Goal: Find specific page/section

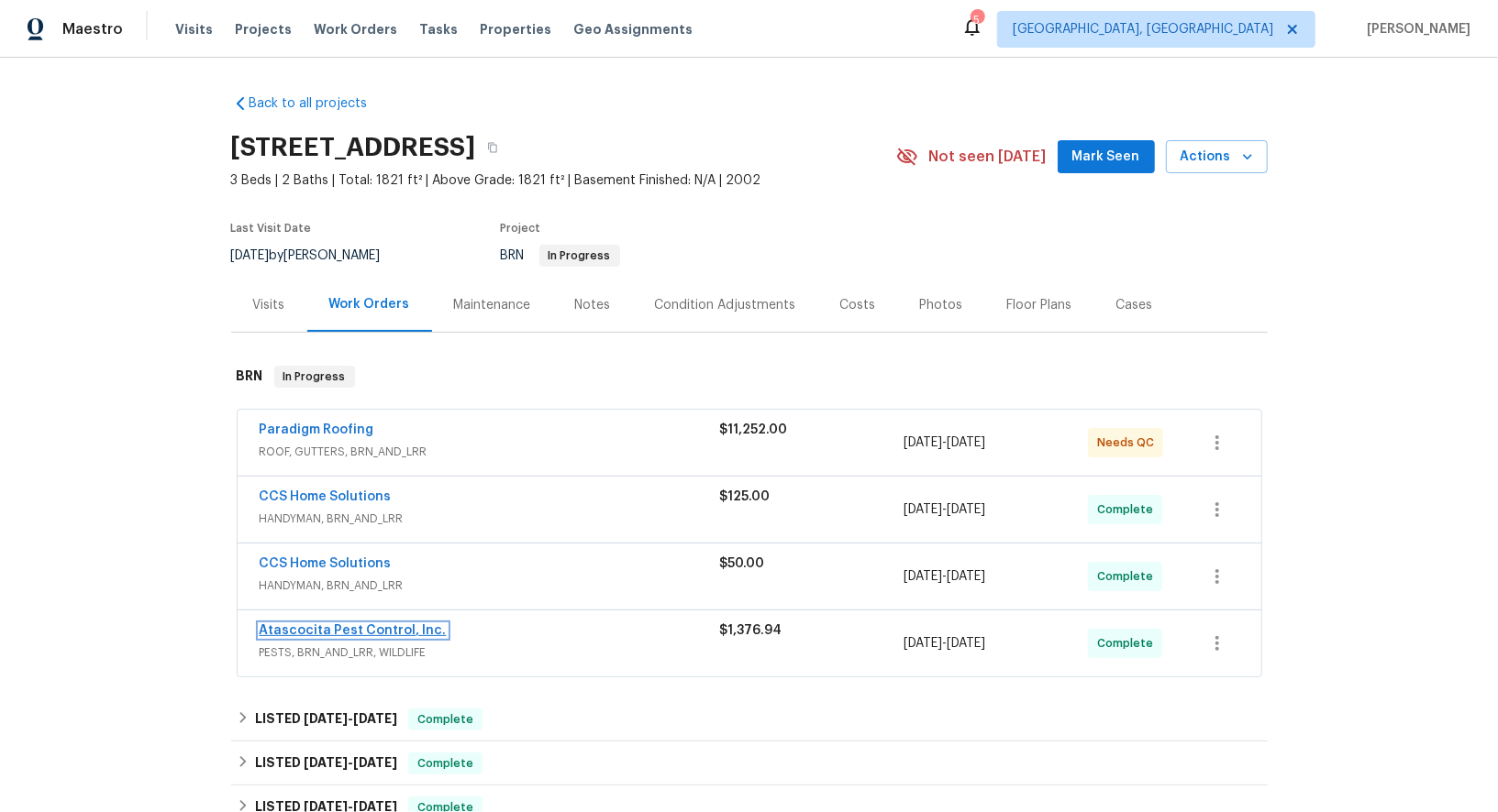
click at [333, 631] on link "Atascocita Pest Control, Inc." at bounding box center [353, 631] width 187 height 13
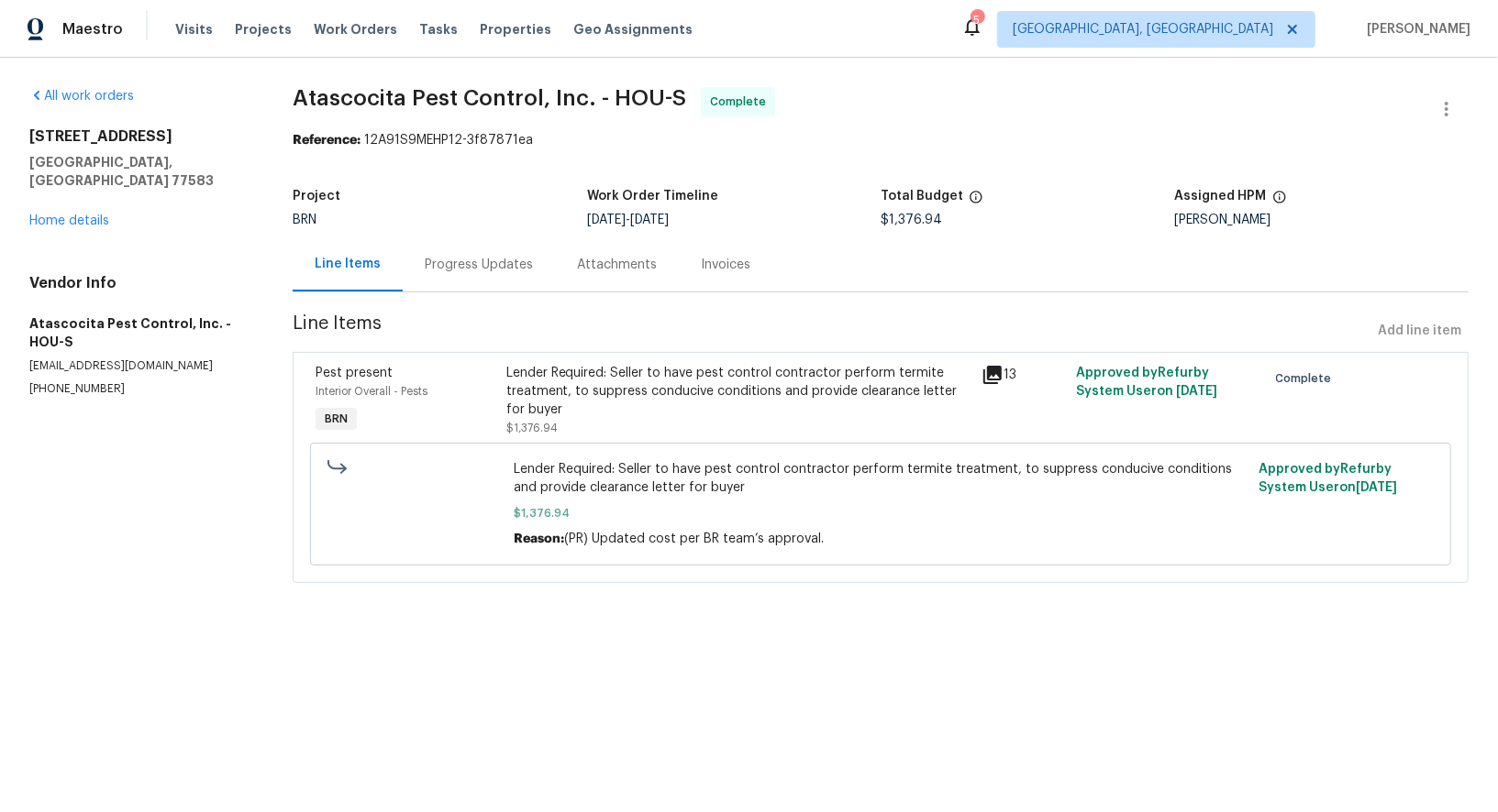
click at [498, 265] on div "Progress Updates" at bounding box center [478, 265] width 108 height 18
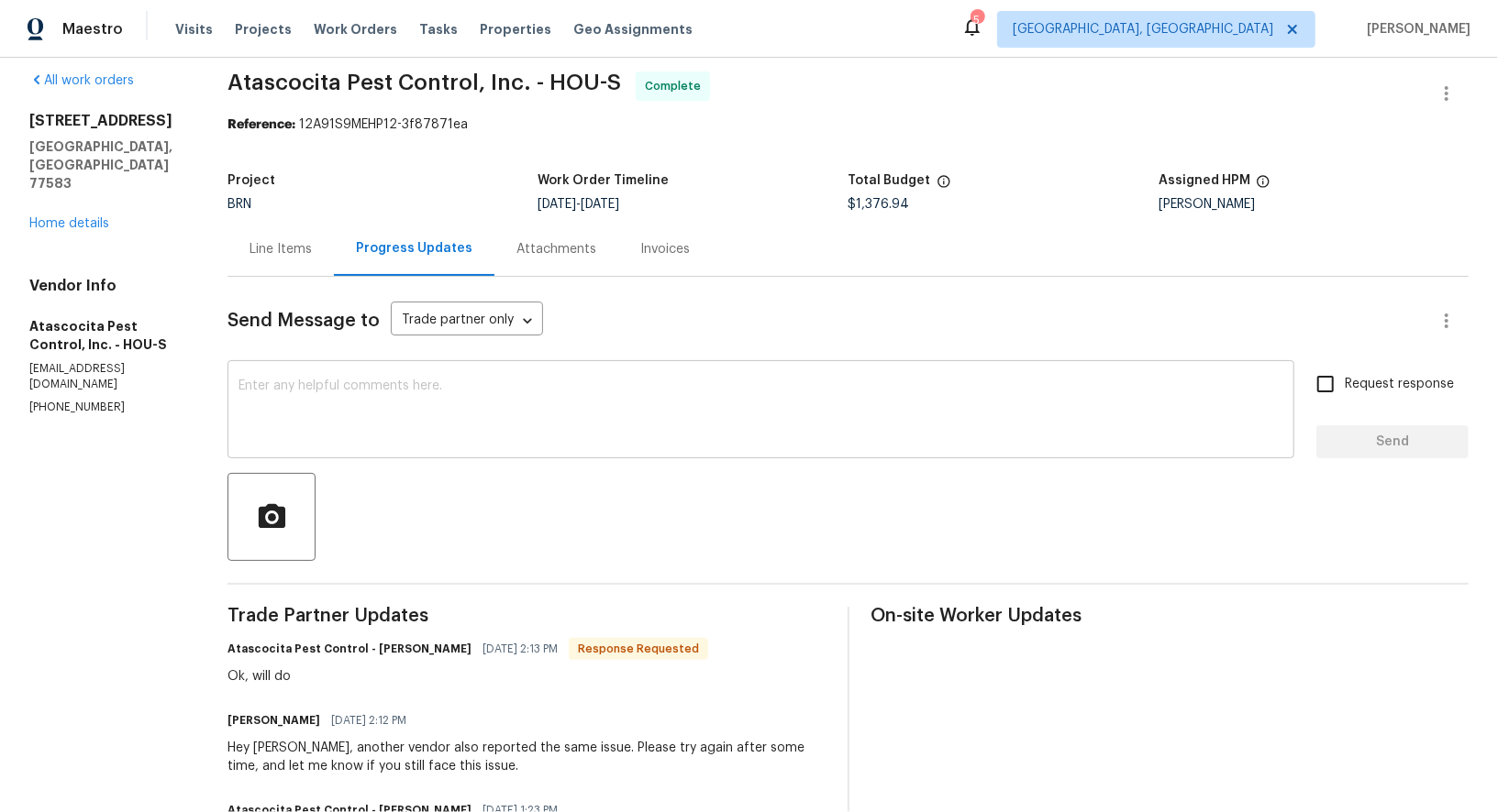
scroll to position [71, 0]
